Goal: Transaction & Acquisition: Purchase product/service

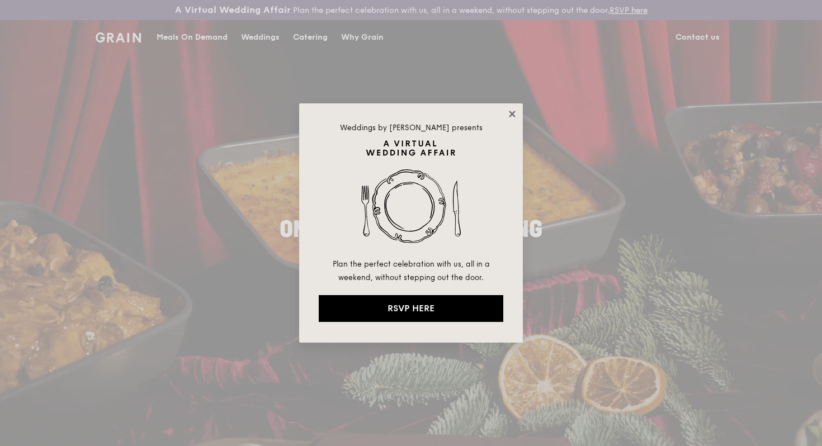
click at [512, 110] on icon at bounding box center [512, 114] width 10 height 10
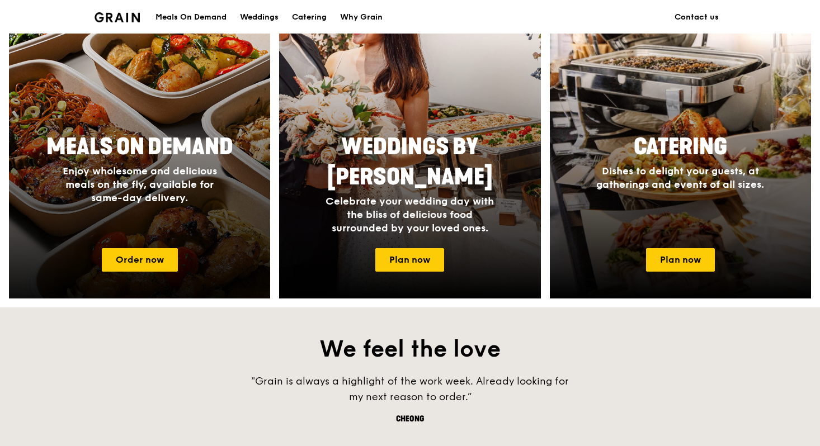
scroll to position [511, 0]
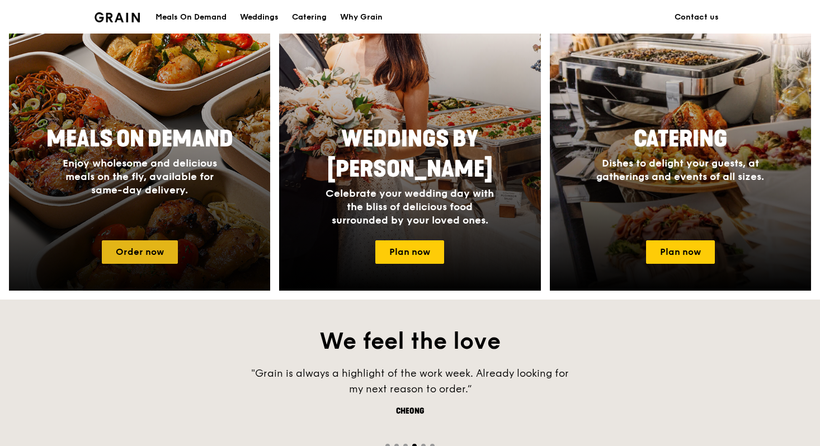
click at [145, 248] on link "Order now" at bounding box center [140, 251] width 76 height 23
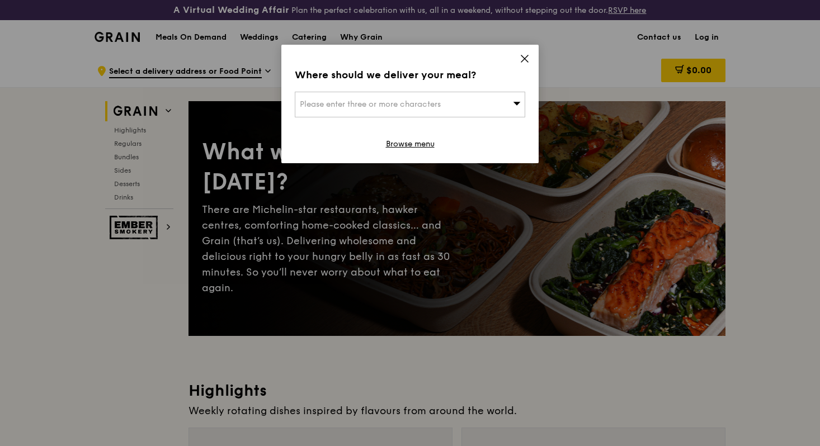
click at [527, 61] on icon at bounding box center [524, 58] width 7 height 7
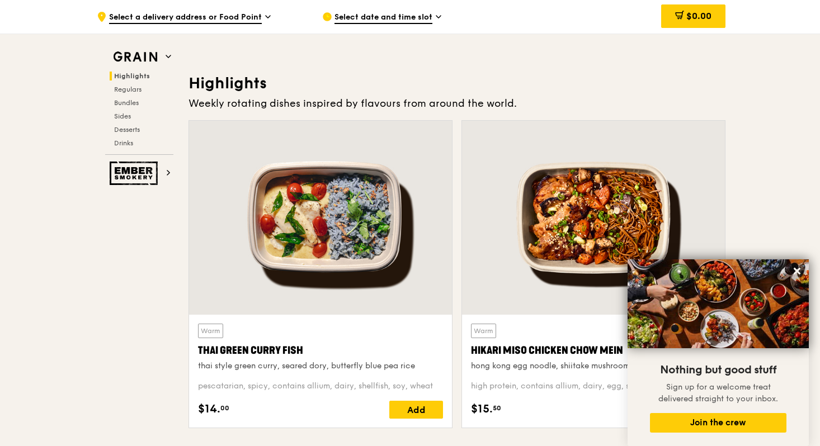
scroll to position [258, 0]
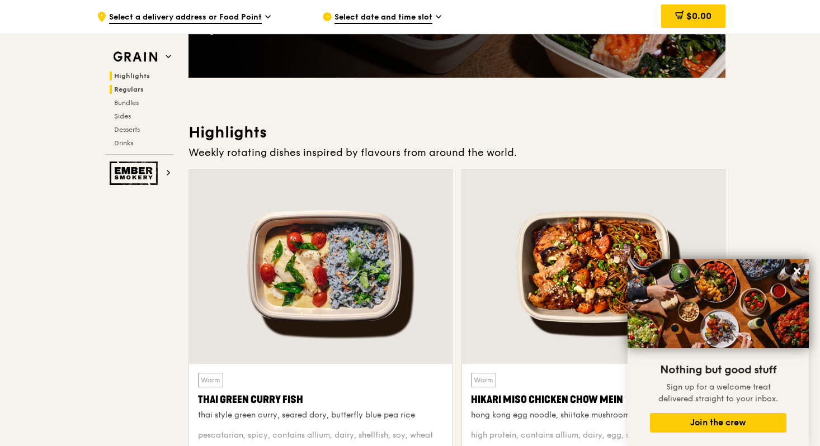
click at [136, 88] on span "Regulars" at bounding box center [129, 90] width 30 height 8
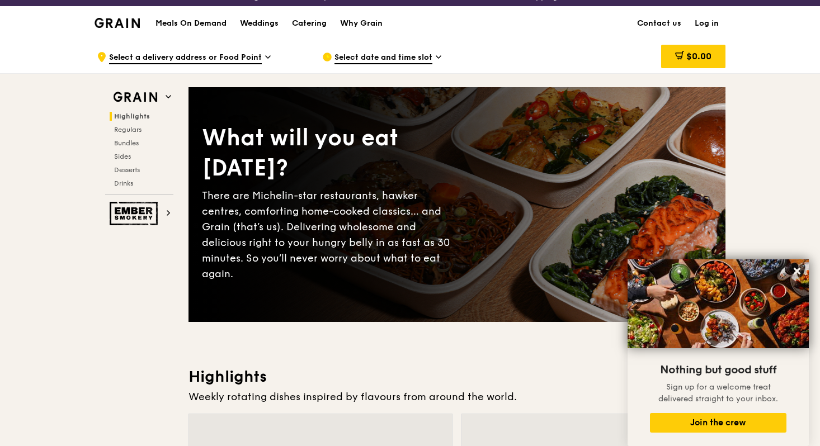
scroll to position [0, 0]
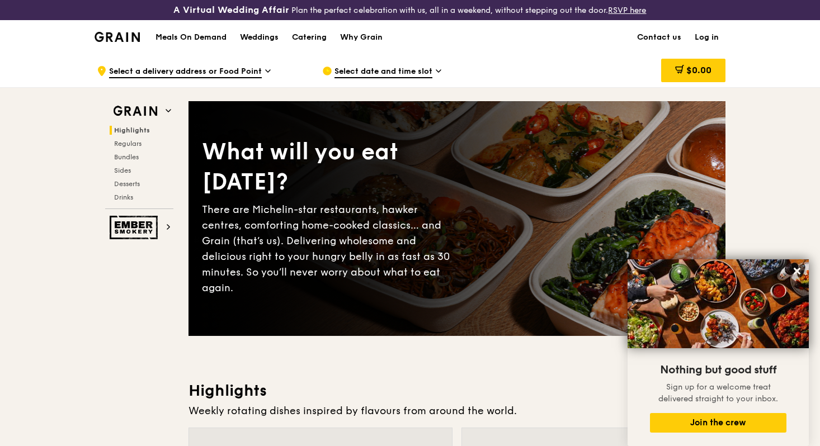
scroll to position [511, 0]
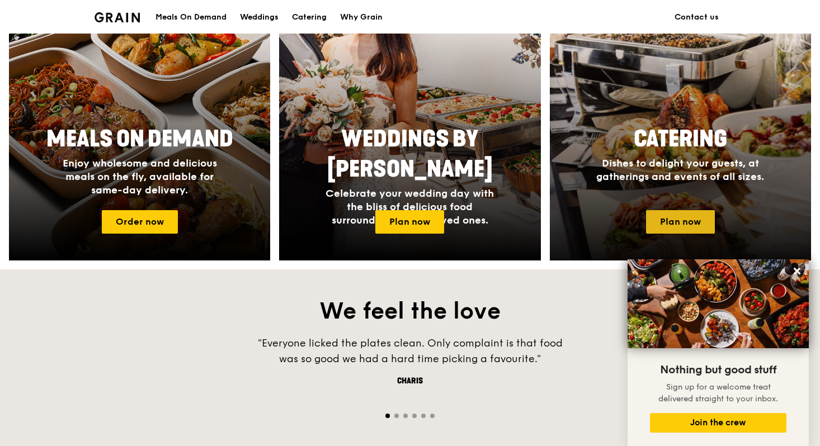
click at [673, 224] on link "Plan now" at bounding box center [680, 221] width 69 height 23
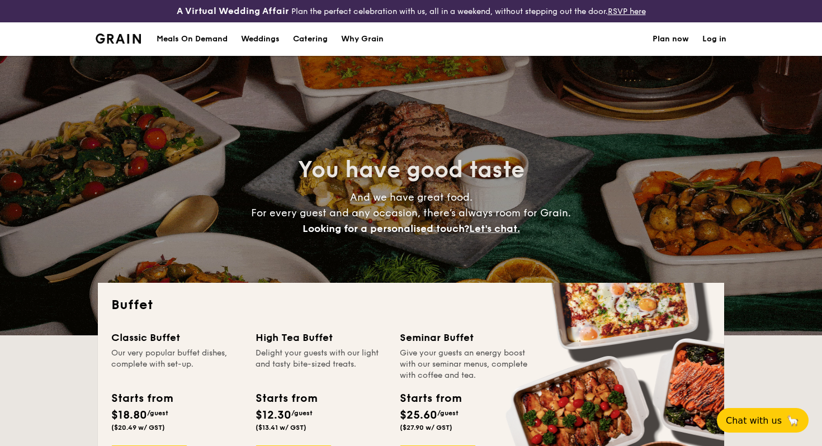
select select
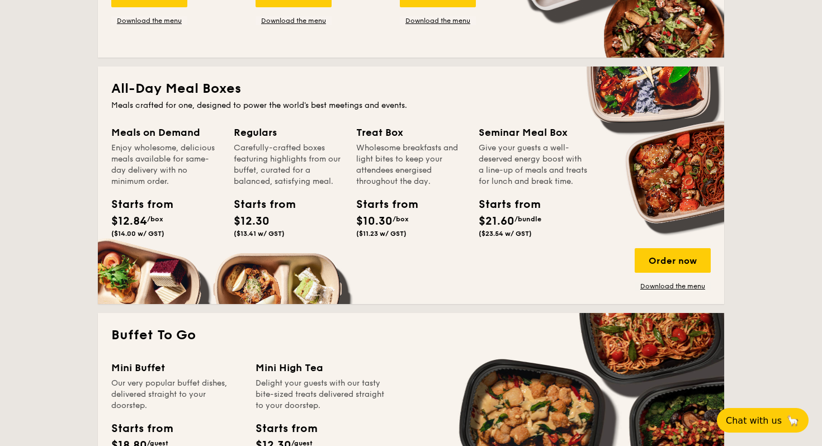
scroll to position [438, 0]
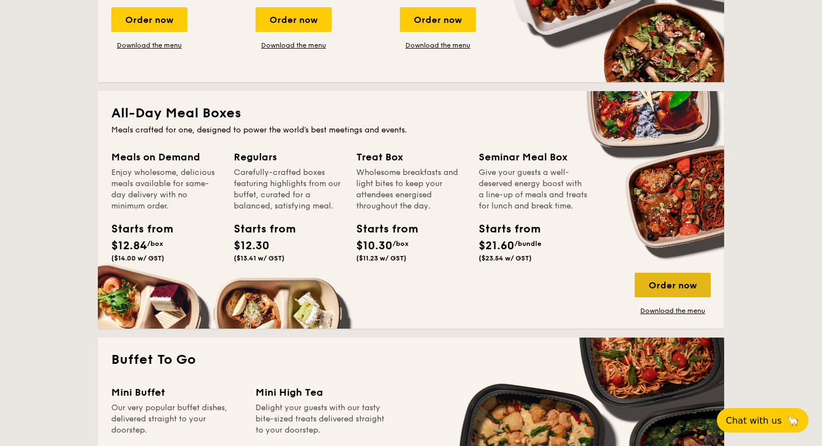
click at [655, 285] on div "Order now" at bounding box center [672, 285] width 76 height 25
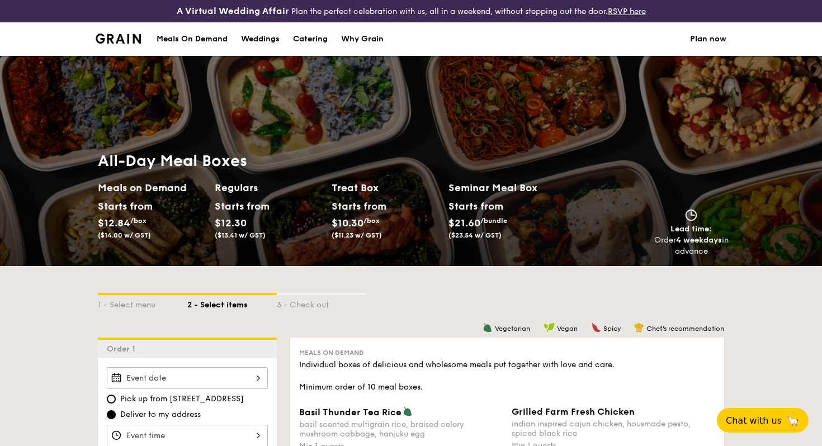
select select
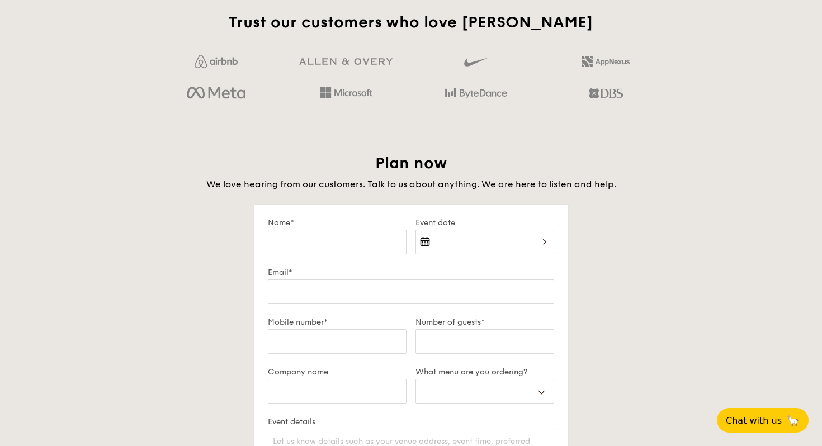
scroll to position [1779, 0]
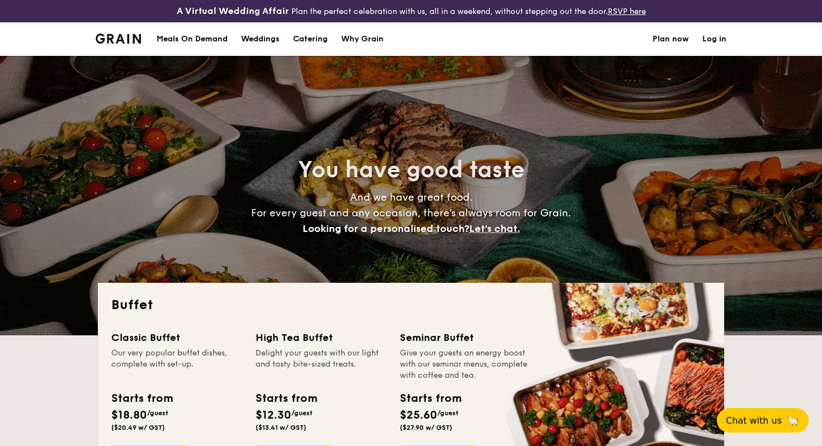
select select
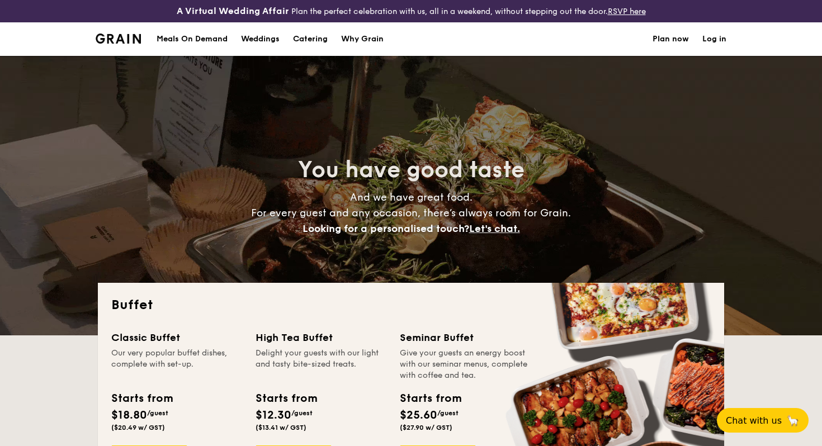
click at [99, 36] on img at bounding box center [118, 39] width 45 height 10
